Goal: Information Seeking & Learning: Compare options

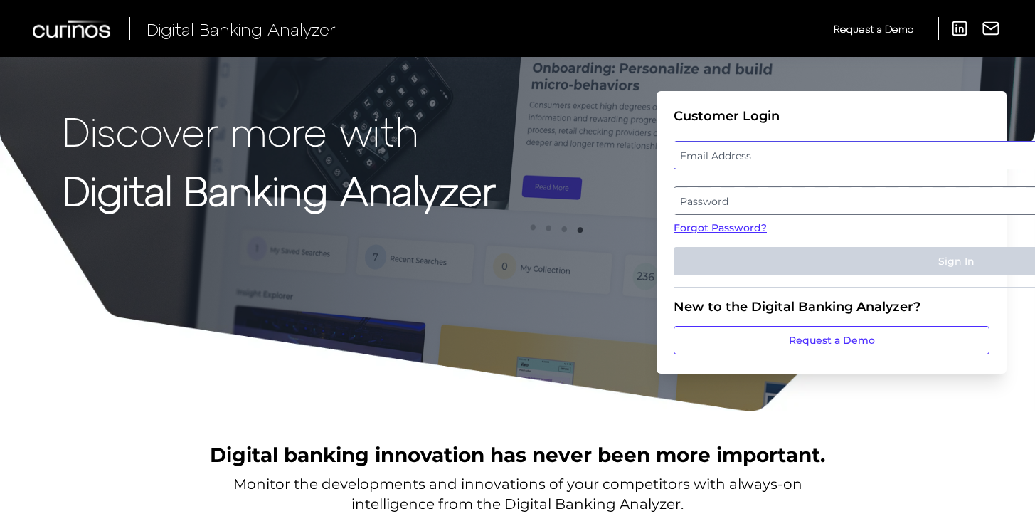
click at [638, 168] on input "email" at bounding box center [956, 155] width 565 height 28
click at [638, 154] on label "Email Address" at bounding box center [832, 155] width 314 height 26
click at [638, 154] on input "email" at bounding box center [832, 155] width 316 height 28
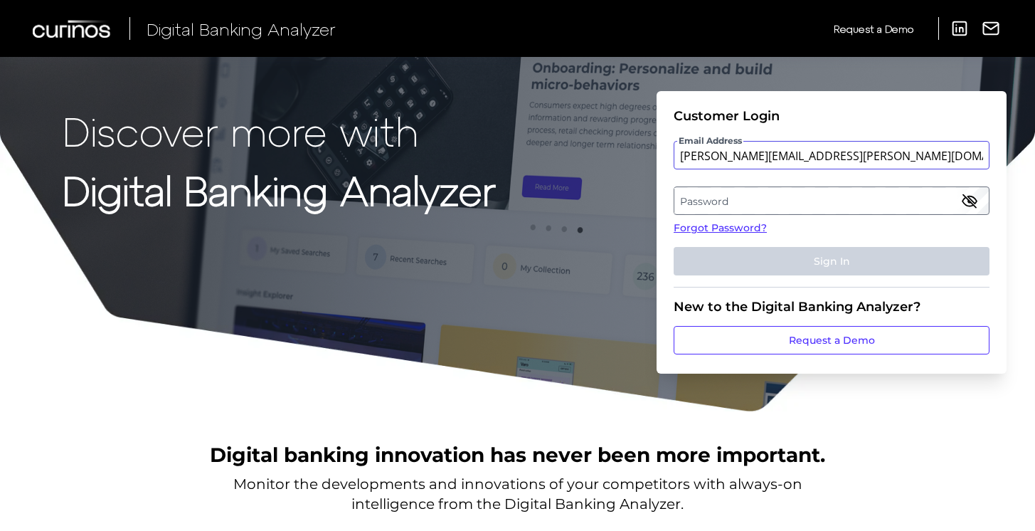
type input "[PERSON_NAME][EMAIL_ADDRESS][PERSON_NAME][DOMAIN_NAME]"
click at [638, 189] on label "Password" at bounding box center [832, 201] width 314 height 26
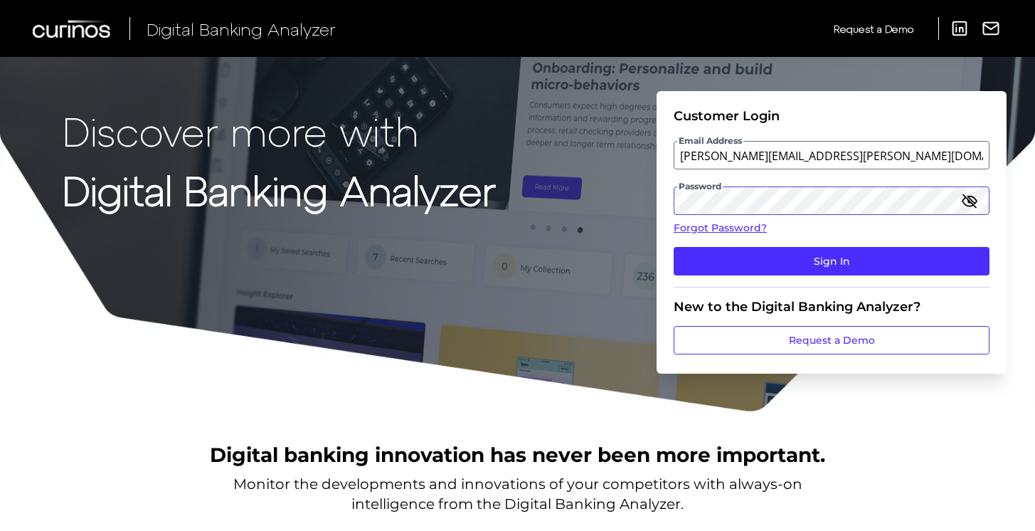
click at [638, 247] on button "Sign In" at bounding box center [832, 261] width 316 height 28
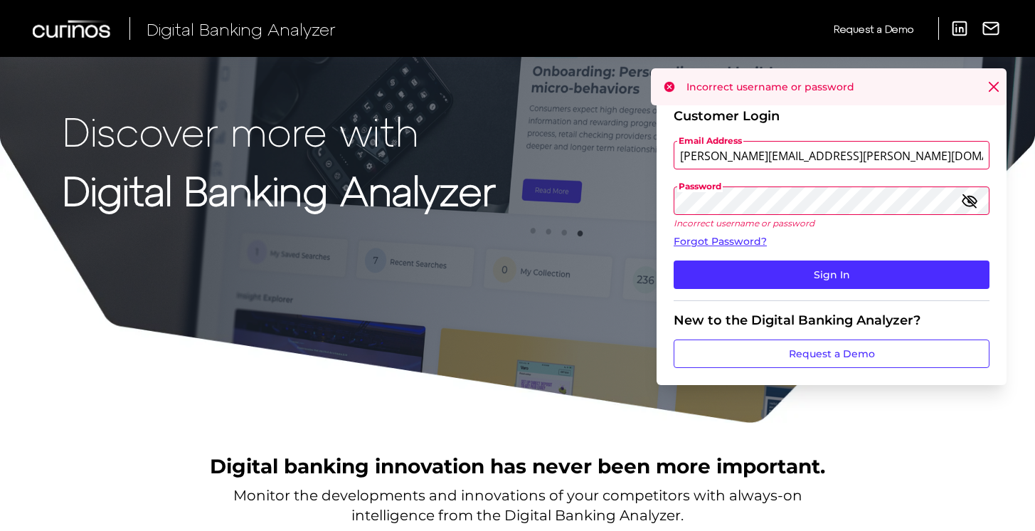
click at [504, 196] on div "Discover more with Digital Banking Analyzer Customer Login Email Address [PERSO…" at bounding box center [517, 212] width 1035 height 424
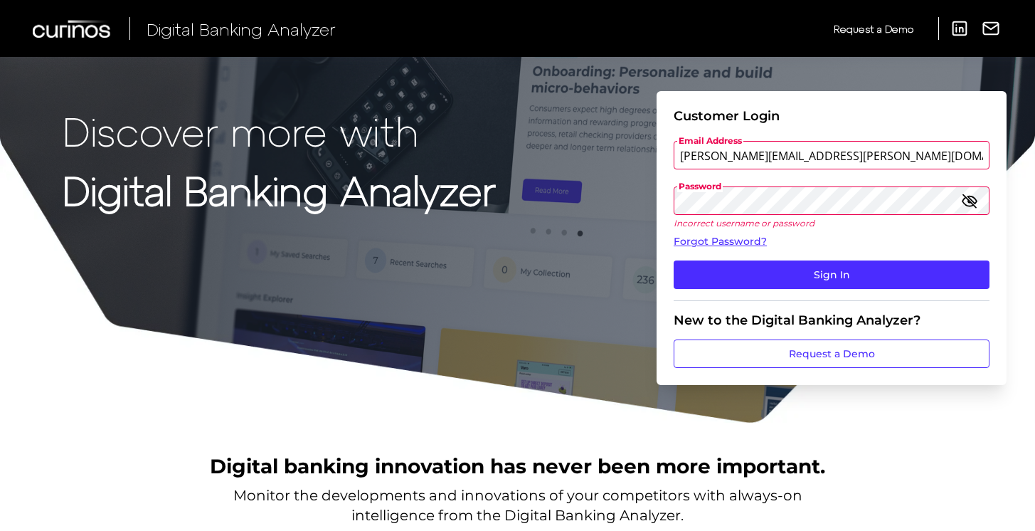
click at [638, 201] on icon "button" at bounding box center [970, 201] width 14 height 10
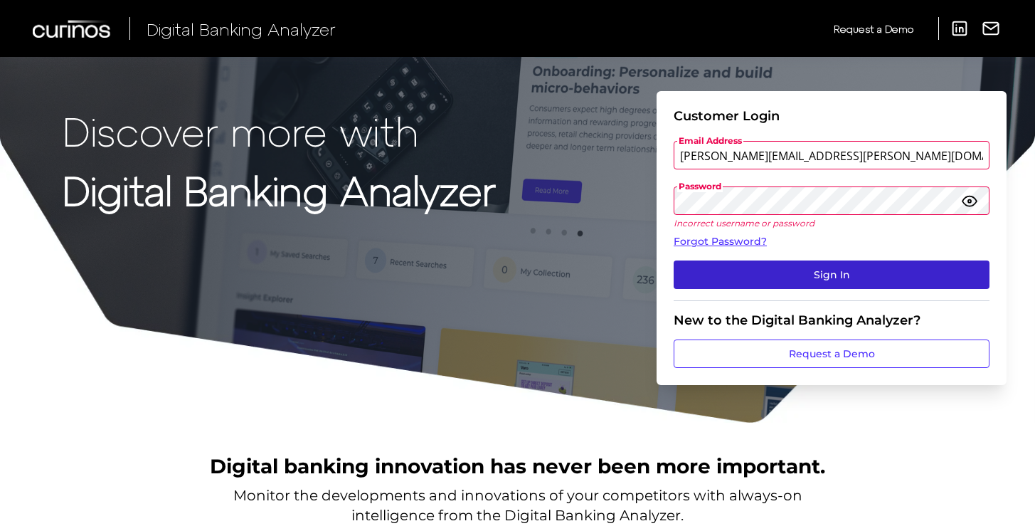
click at [638, 276] on button "Sign In" at bounding box center [832, 274] width 316 height 28
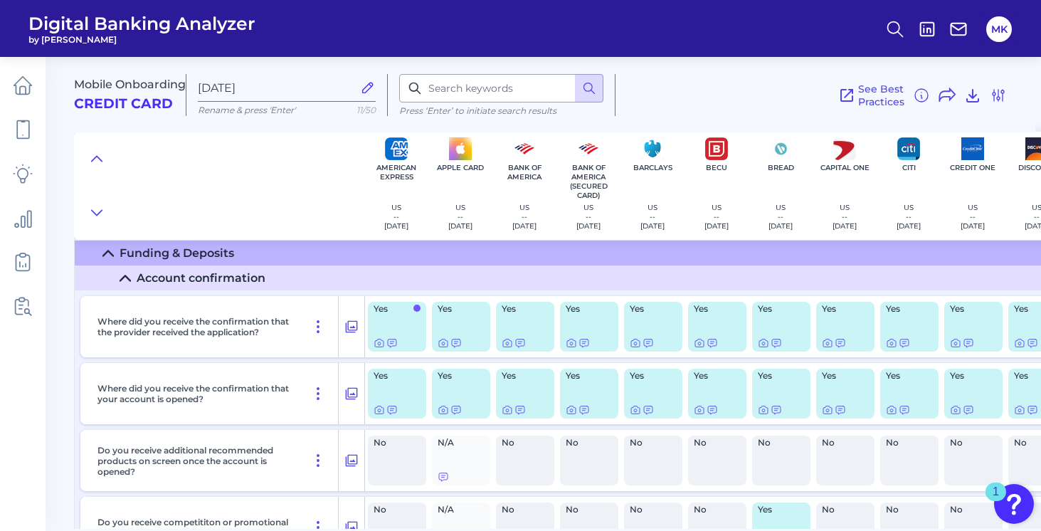
scroll to position [8272, 0]
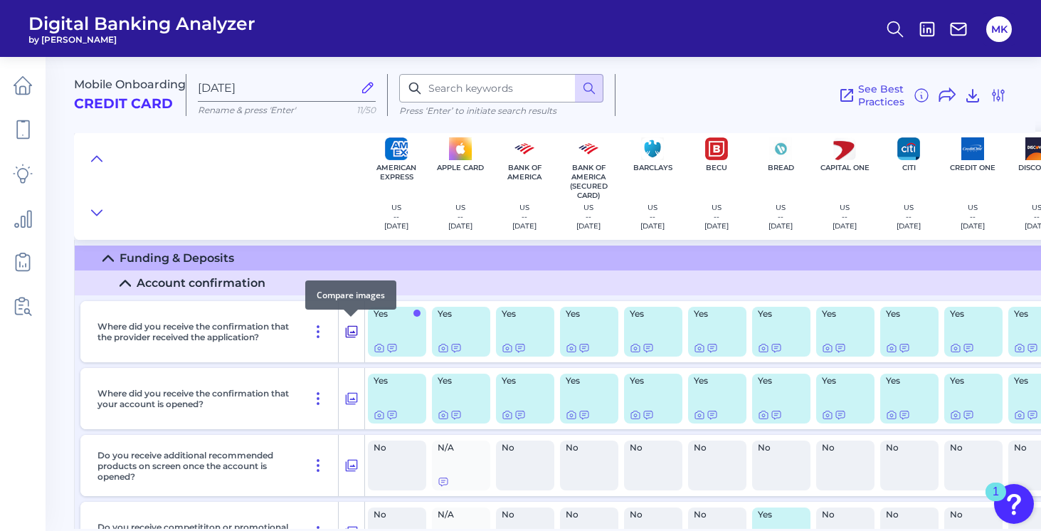
click at [347, 333] on icon at bounding box center [352, 332] width 12 height 12
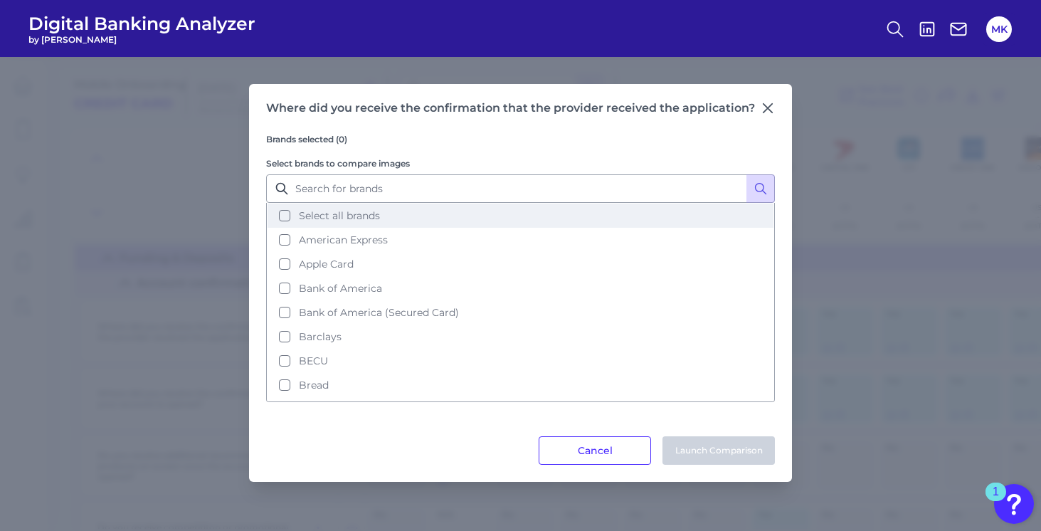
click at [349, 213] on span "Select all brands" at bounding box center [339, 215] width 81 height 13
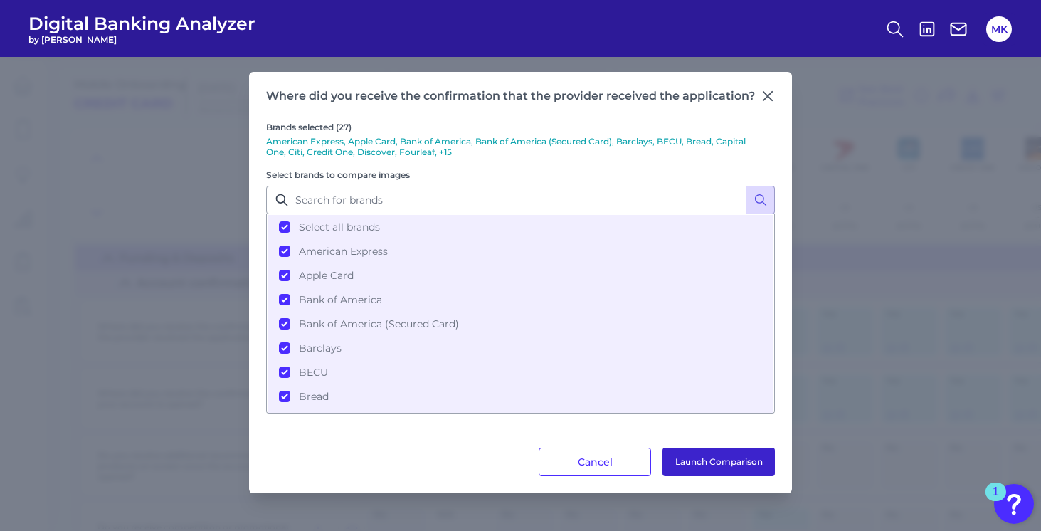
click at [638, 471] on button "Launch Comparison" at bounding box center [719, 462] width 112 height 28
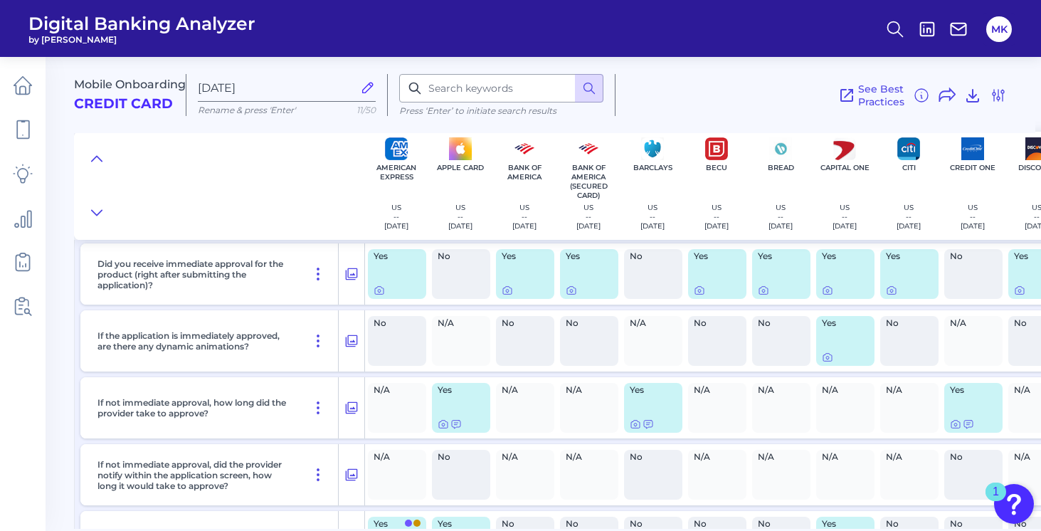
scroll to position [8598, 0]
click at [348, 277] on icon at bounding box center [351, 273] width 14 height 17
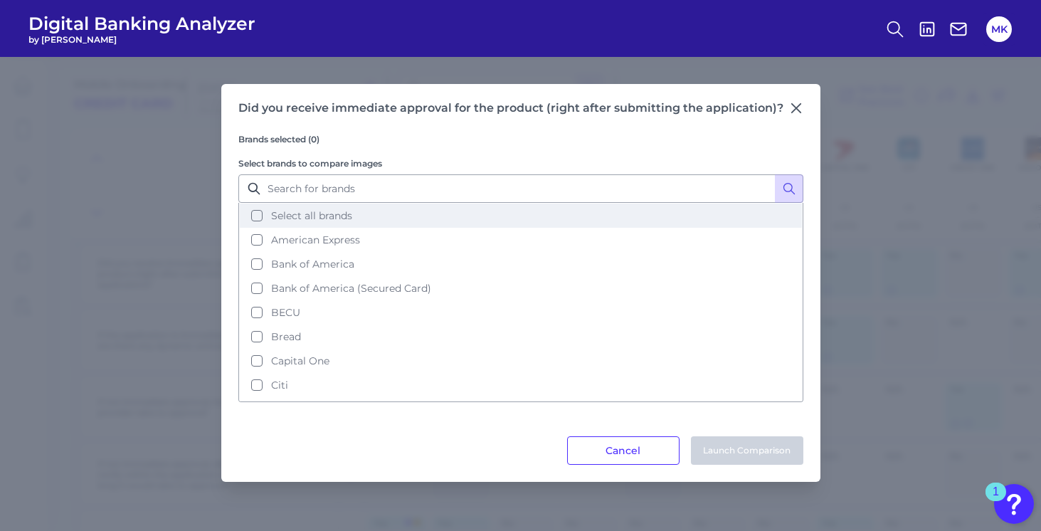
click at [322, 218] on span "Select all brands" at bounding box center [311, 215] width 81 height 13
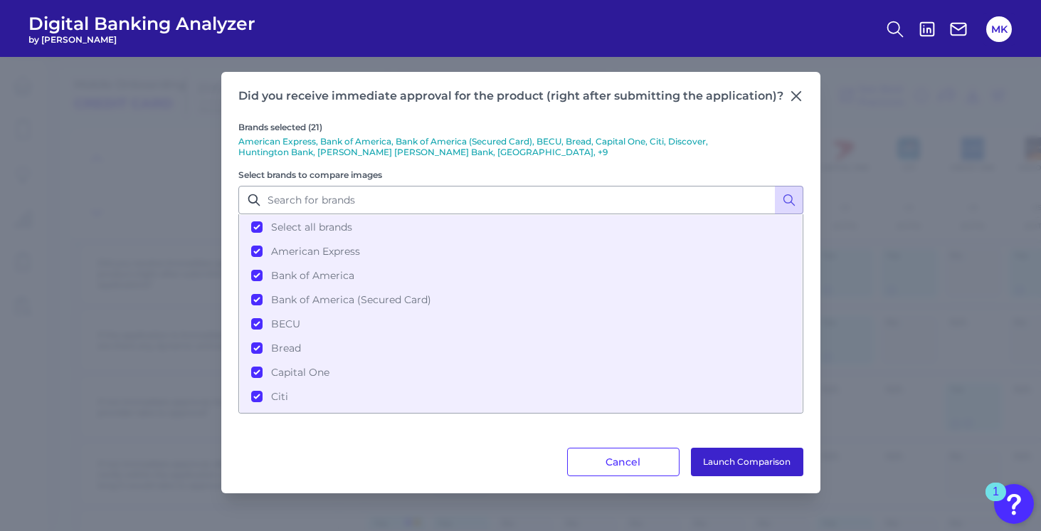
click at [638, 463] on button "Launch Comparison" at bounding box center [747, 462] width 112 height 28
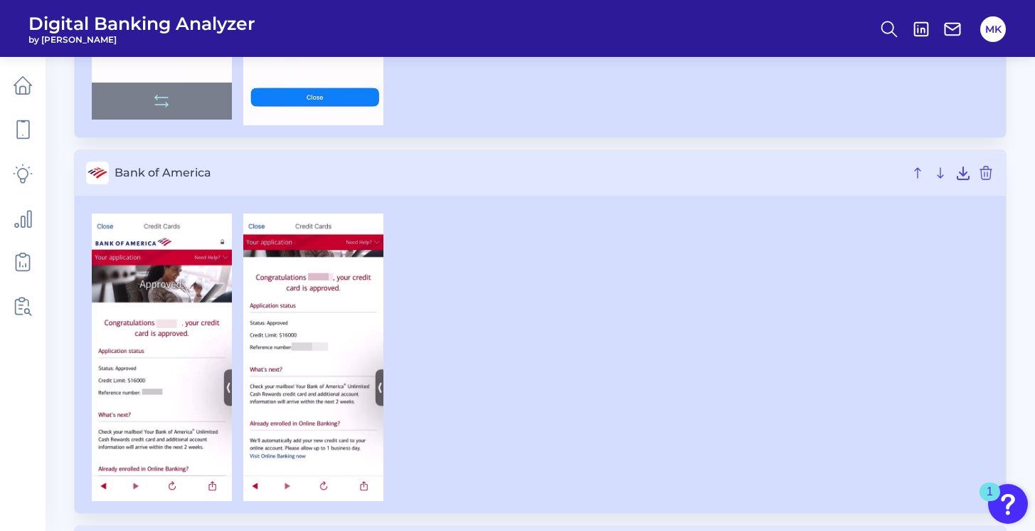
scroll to position [751, 0]
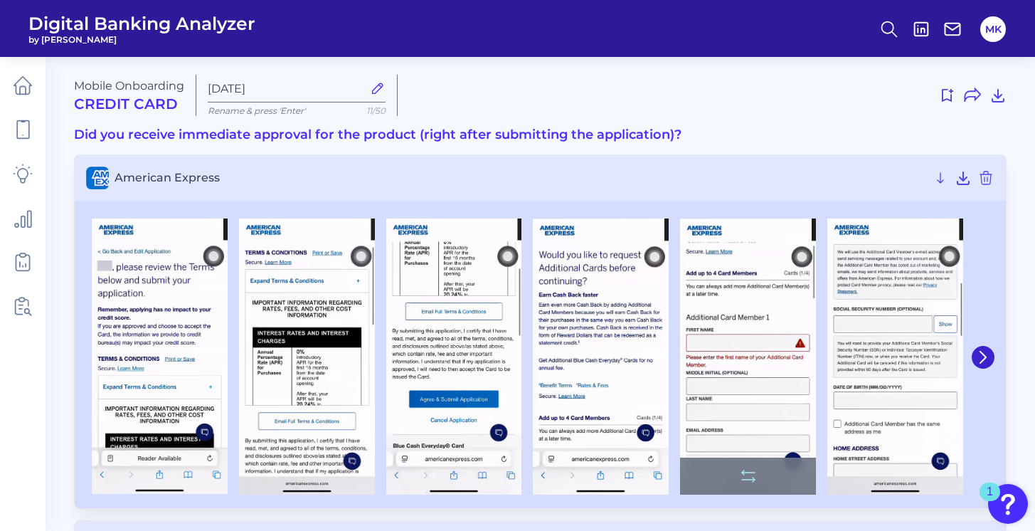
scroll to position [1, 0]
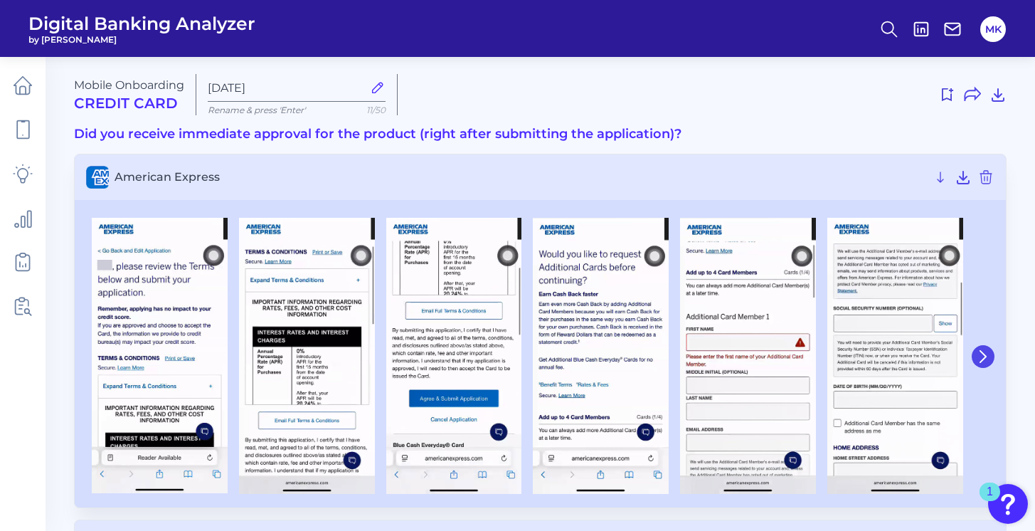
click at [980, 360] on icon at bounding box center [983, 356] width 13 height 13
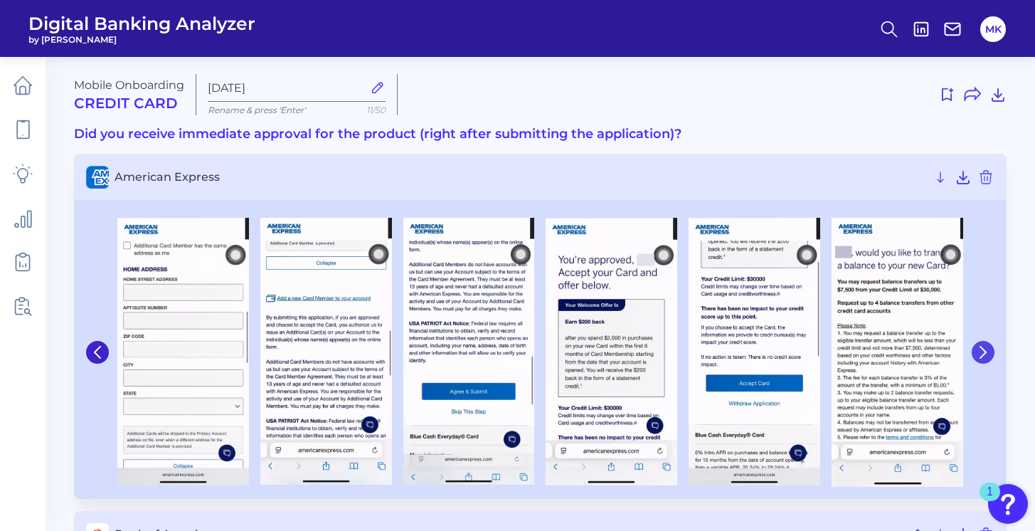
click at [983, 342] on button at bounding box center [983, 352] width 23 height 23
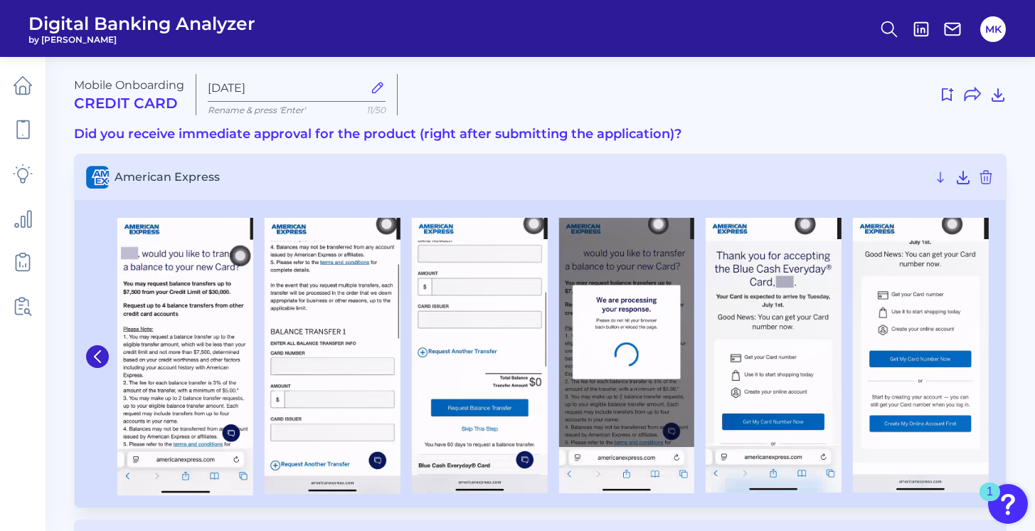
click at [983, 342] on img at bounding box center [921, 355] width 136 height 275
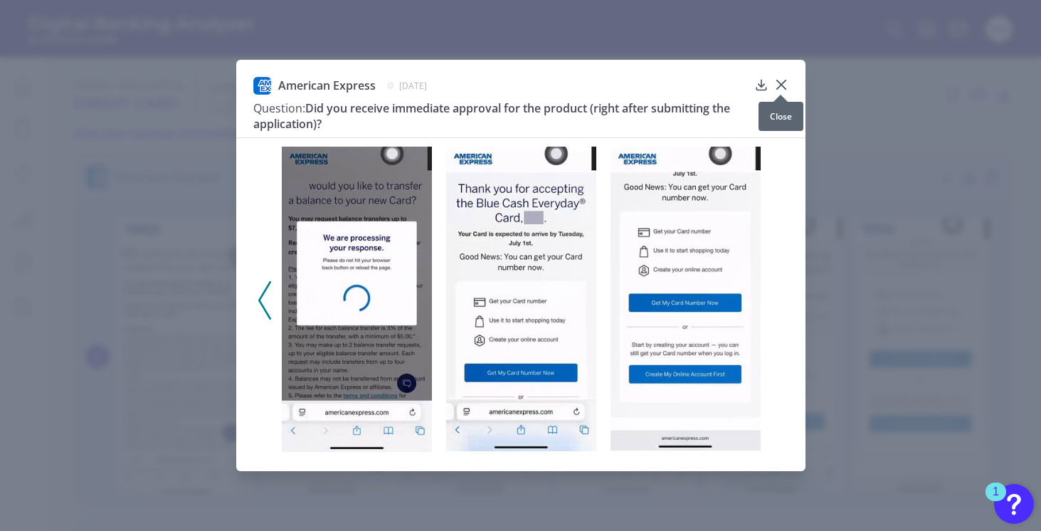
click at [781, 78] on icon at bounding box center [781, 85] width 14 height 14
